Goal: Use online tool/utility: Utilize a website feature to perform a specific function

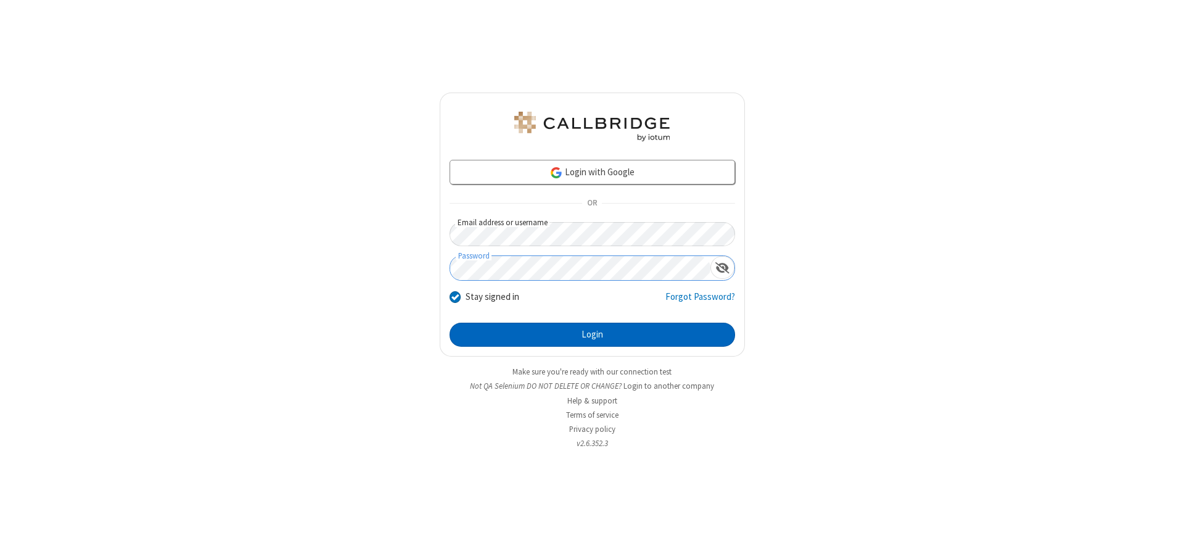
click at [592, 334] on button "Login" at bounding box center [591, 334] width 285 height 25
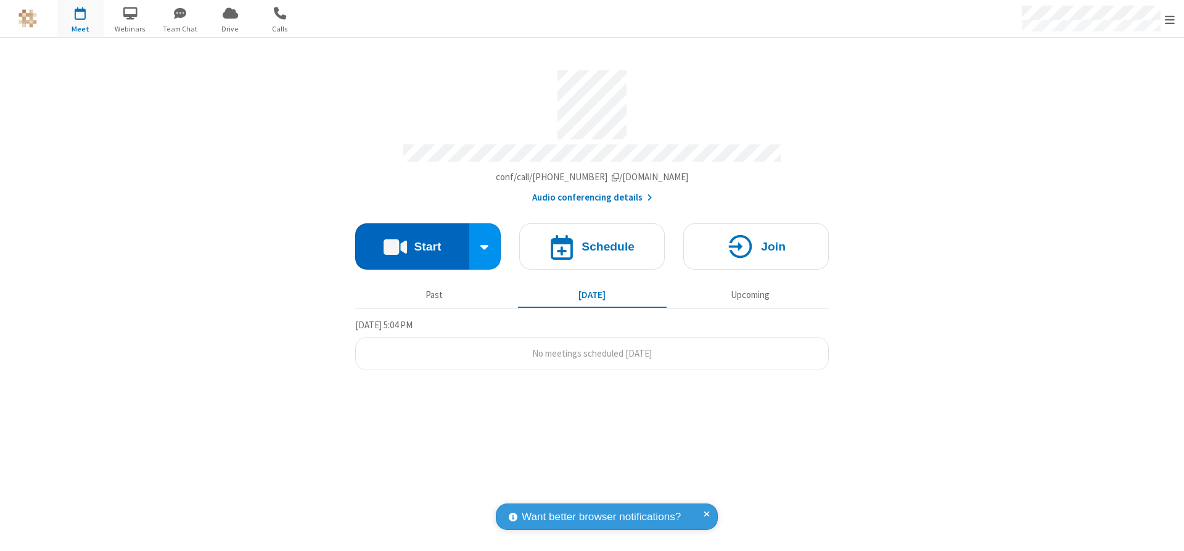
click at [412, 242] on button "Start" at bounding box center [412, 246] width 114 height 46
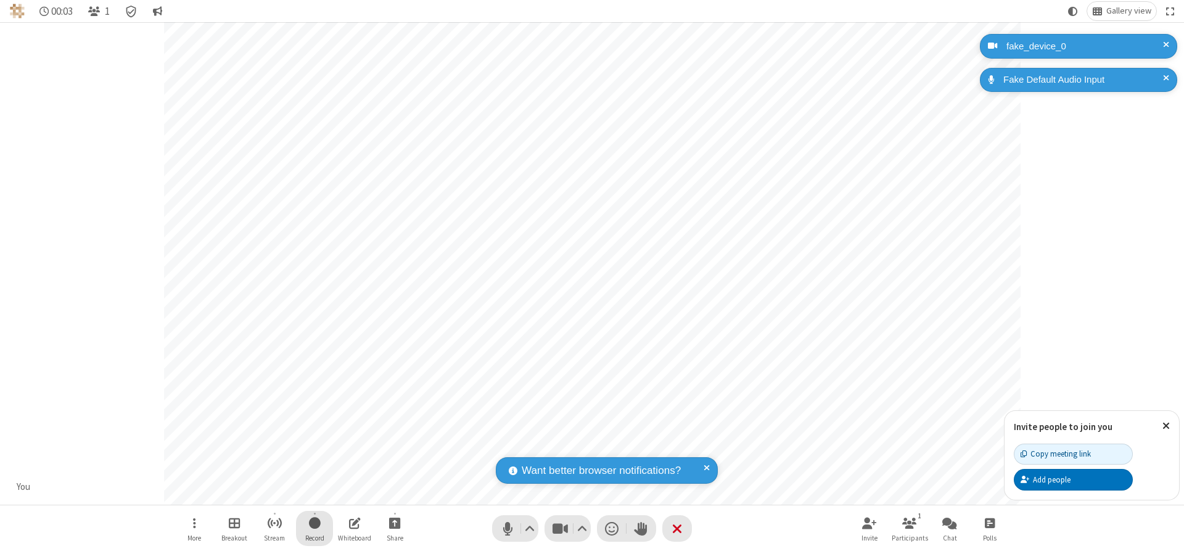
click at [314, 528] on span "Start recording" at bounding box center [315, 522] width 12 height 15
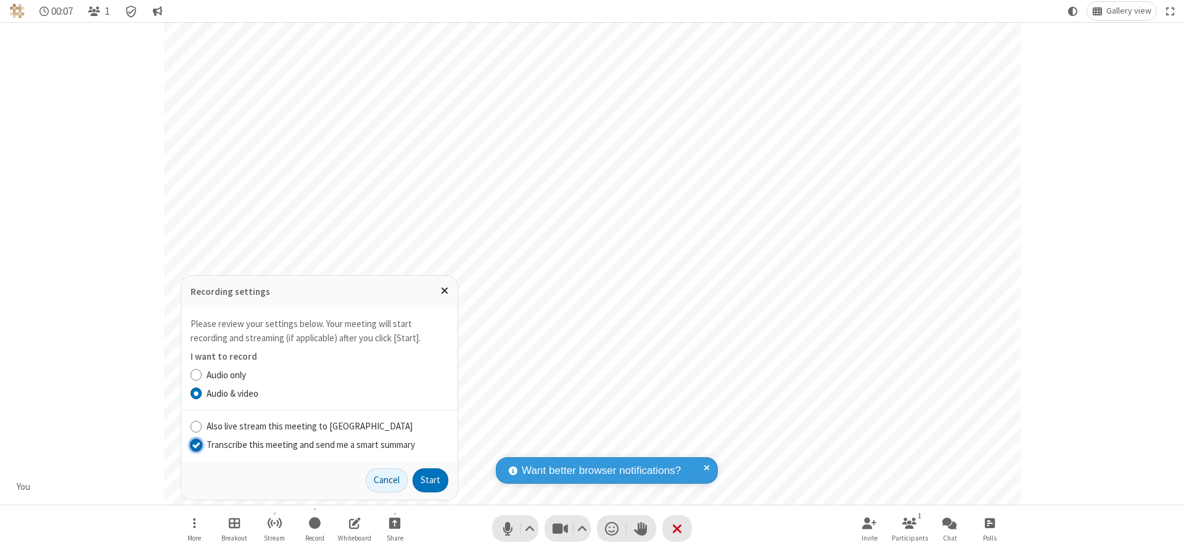
click at [195, 444] on input "Transcribe this meeting and send me a smart summary" at bounding box center [196, 444] width 12 height 13
click at [430, 480] on button "Start" at bounding box center [430, 480] width 36 height 25
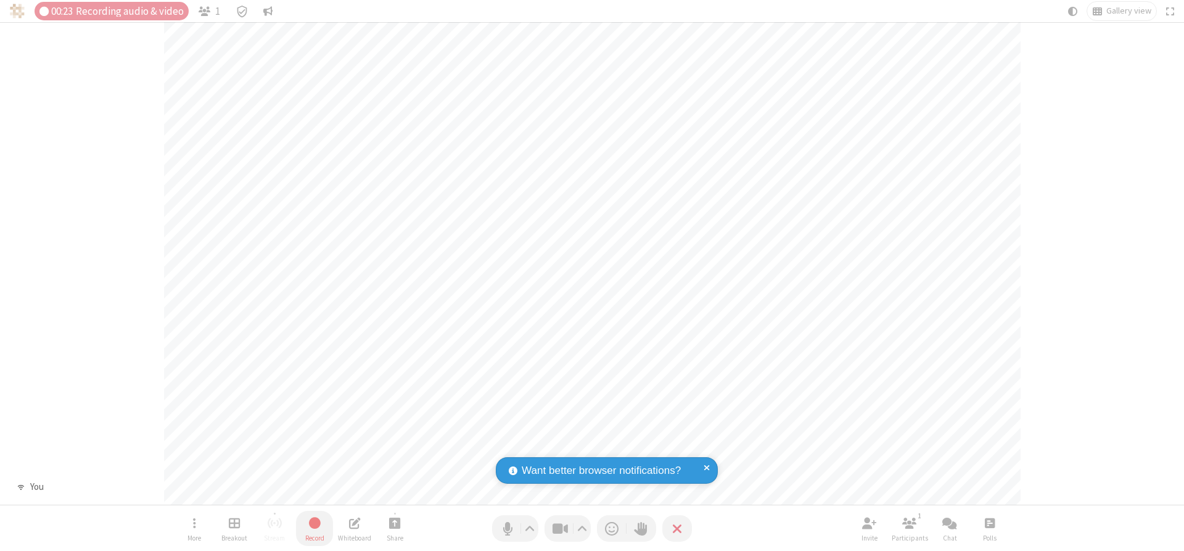
click at [314, 528] on span "Stop recording" at bounding box center [315, 522] width 14 height 15
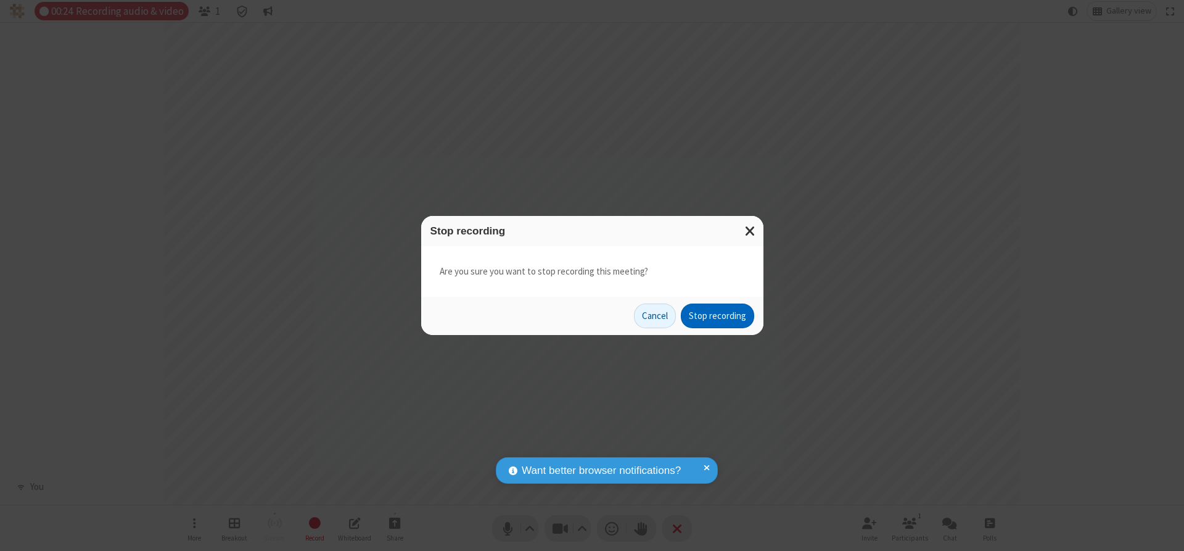
click at [717, 316] on button "Stop recording" at bounding box center [717, 315] width 73 height 25
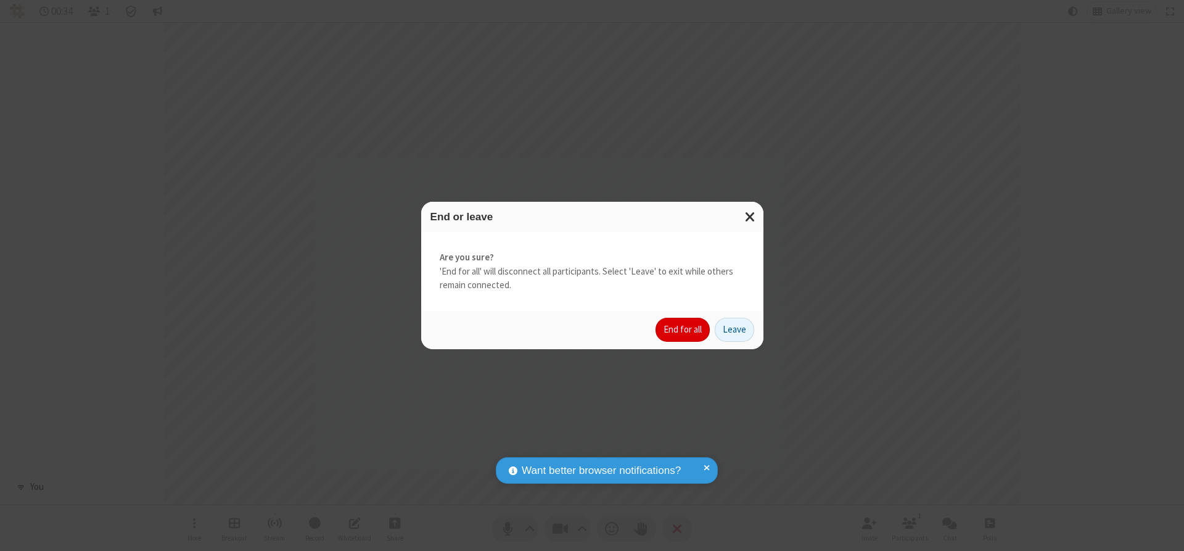
click at [683, 329] on button "End for all" at bounding box center [682, 329] width 54 height 25
